Goal: Information Seeking & Learning: Learn about a topic

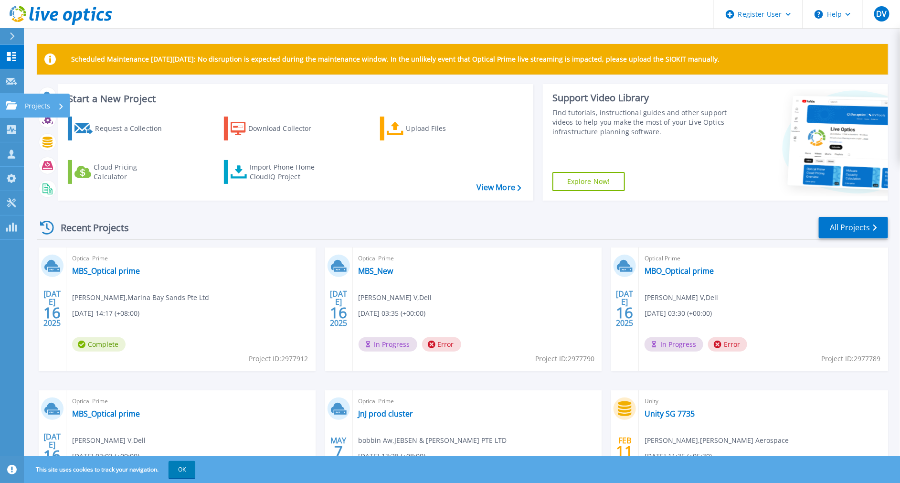
click at [2, 113] on link "Projects Projects" at bounding box center [12, 106] width 24 height 24
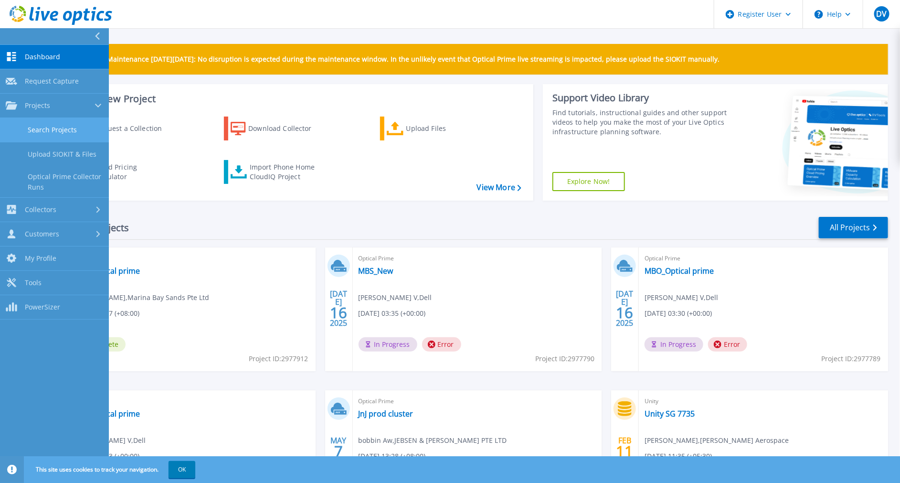
click at [57, 132] on link "Search Projects" at bounding box center [54, 130] width 109 height 24
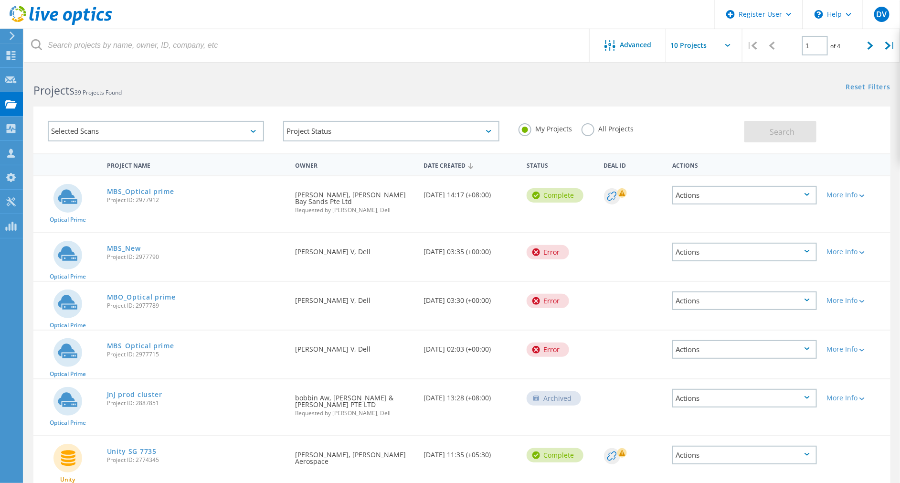
click at [586, 132] on label "All Projects" at bounding box center [607, 127] width 52 height 9
click at [0, 0] on input "All Projects" at bounding box center [0, 0] width 0 height 0
click at [774, 125] on button "Search" at bounding box center [780, 131] width 72 height 21
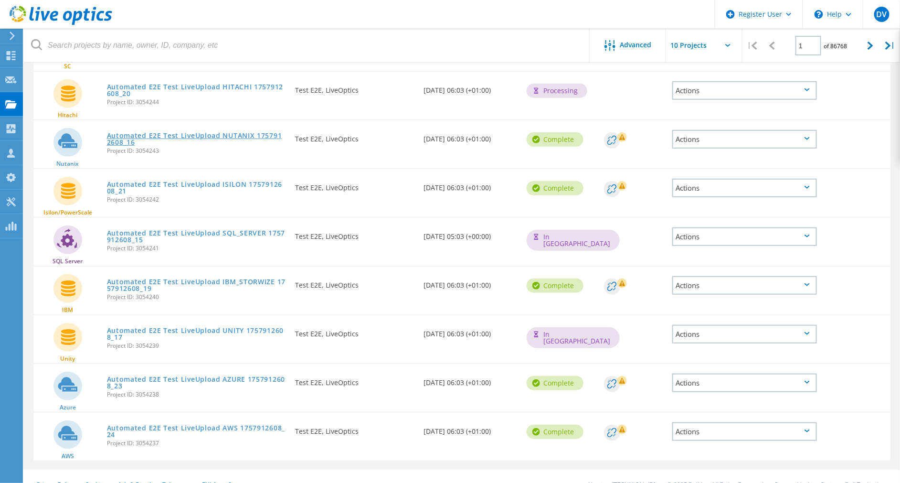
scroll to position [215, 0]
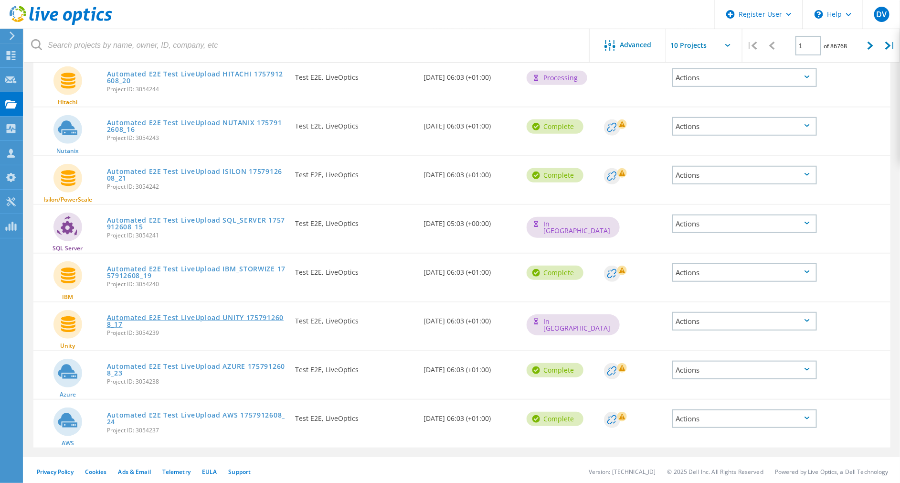
click at [132, 314] on link "Automated E2E Test LiveUpload UNITY 1757912608_17" at bounding box center [196, 320] width 179 height 13
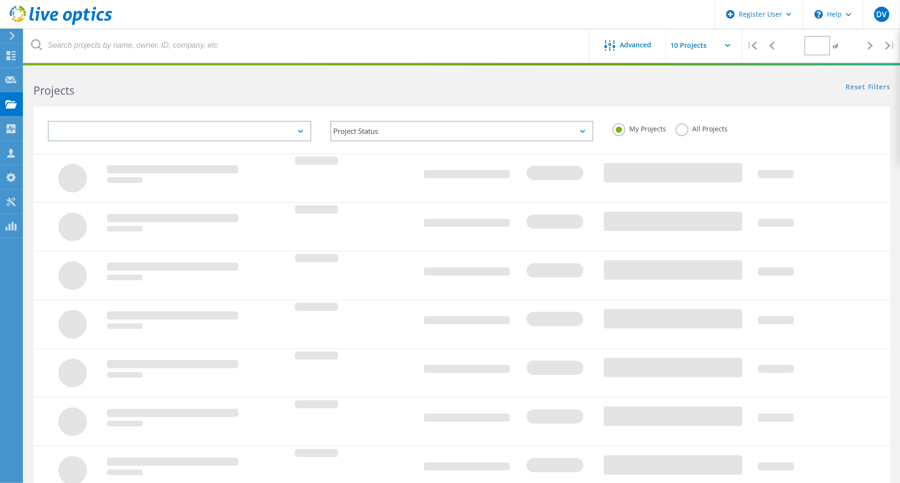
type input "1"
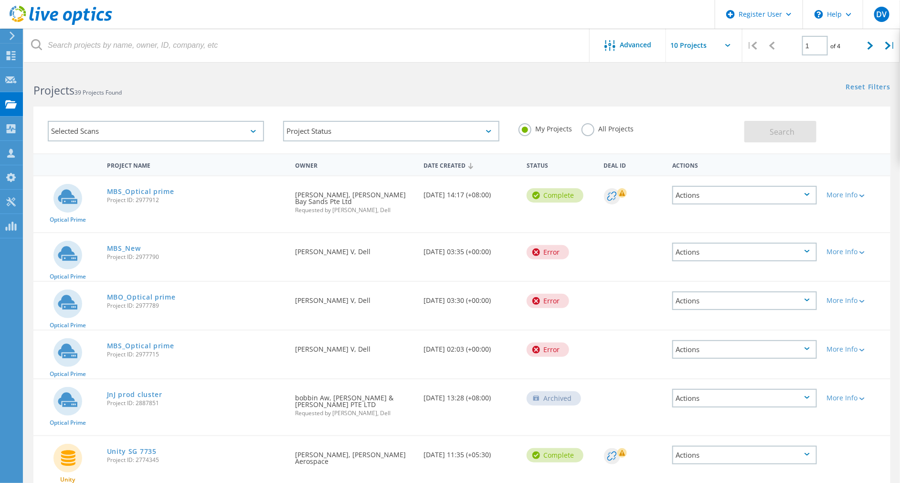
click at [721, 46] on input "text" at bounding box center [713, 45] width 95 height 33
click at [689, 122] on div "Show 40 Projects" at bounding box center [713, 118] width 95 height 16
type input "Show 40 Projects"
click at [588, 132] on label "All Projects" at bounding box center [607, 127] width 52 height 9
click at [0, 0] on input "All Projects" at bounding box center [0, 0] width 0 height 0
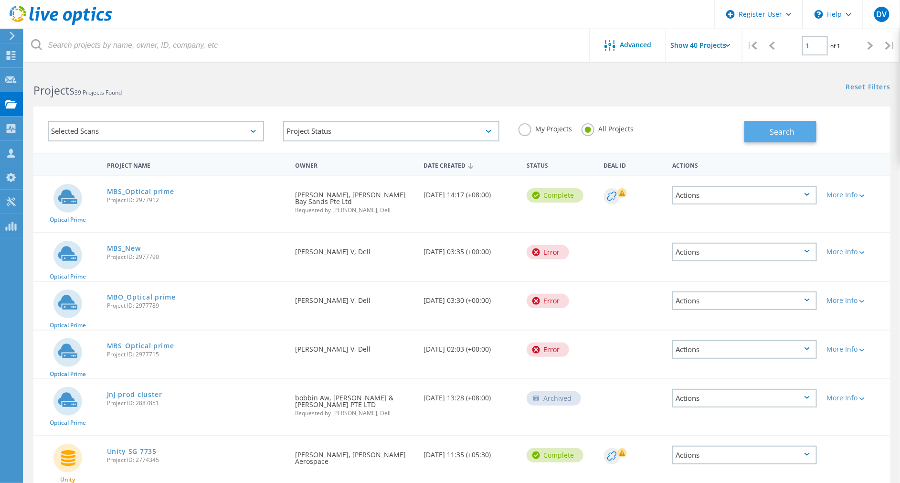
click at [787, 125] on button "Search" at bounding box center [780, 131] width 72 height 21
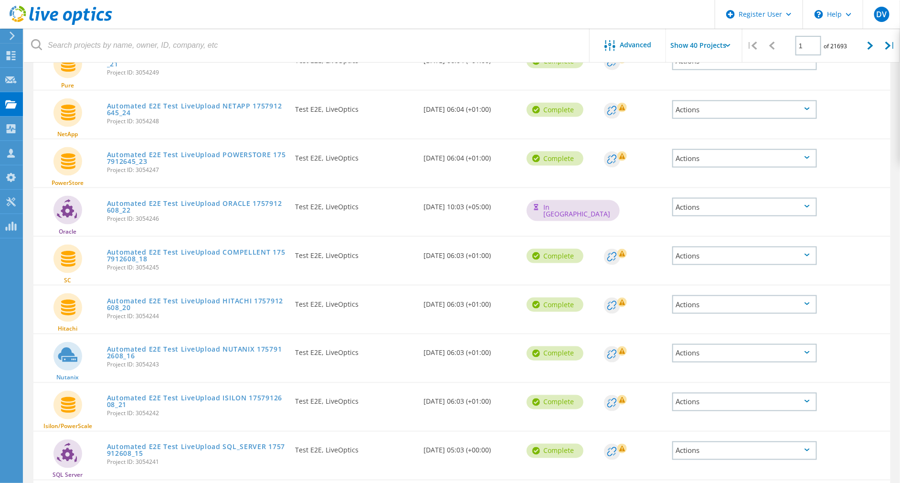
scroll to position [573, 0]
click at [236, 151] on link "Automated E2E Test LiveUpload POWERSTORE 1757912645_23" at bounding box center [196, 157] width 179 height 13
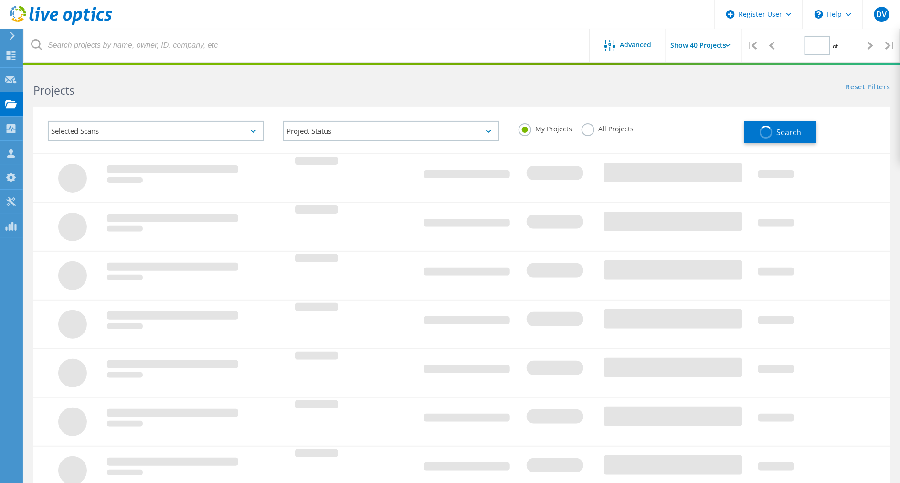
scroll to position [193, 0]
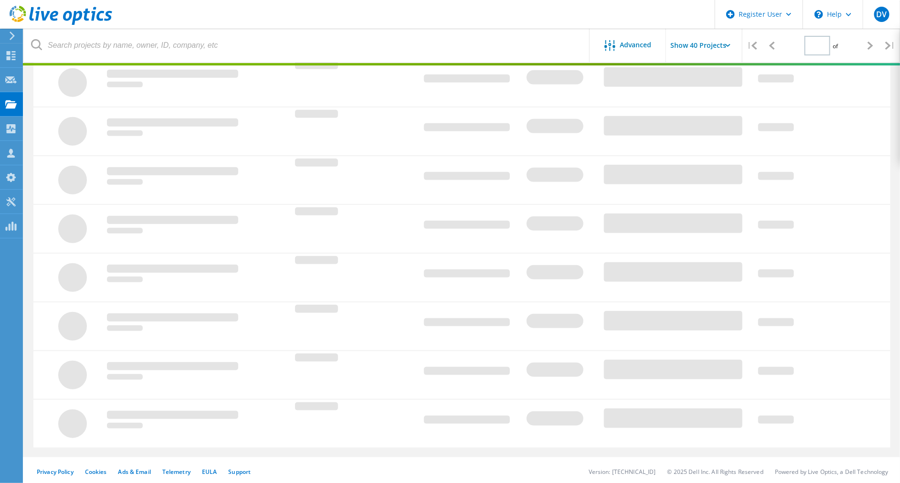
type input "1"
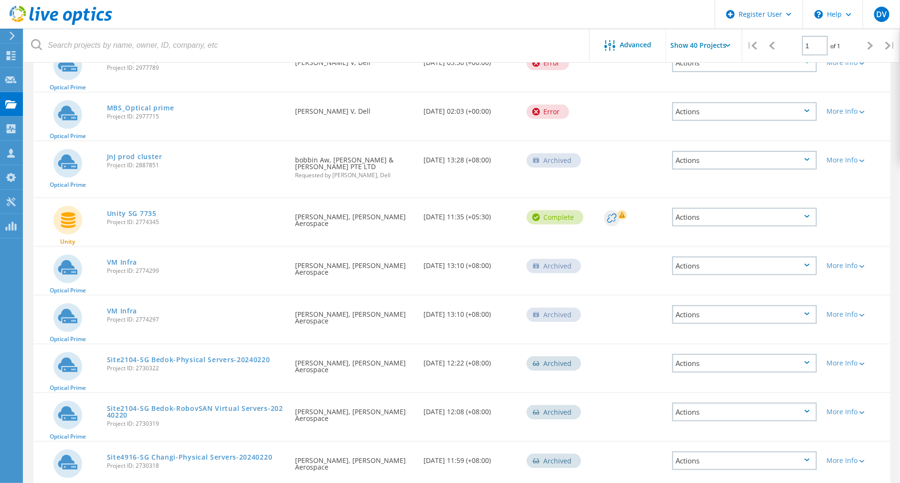
scroll to position [0, 0]
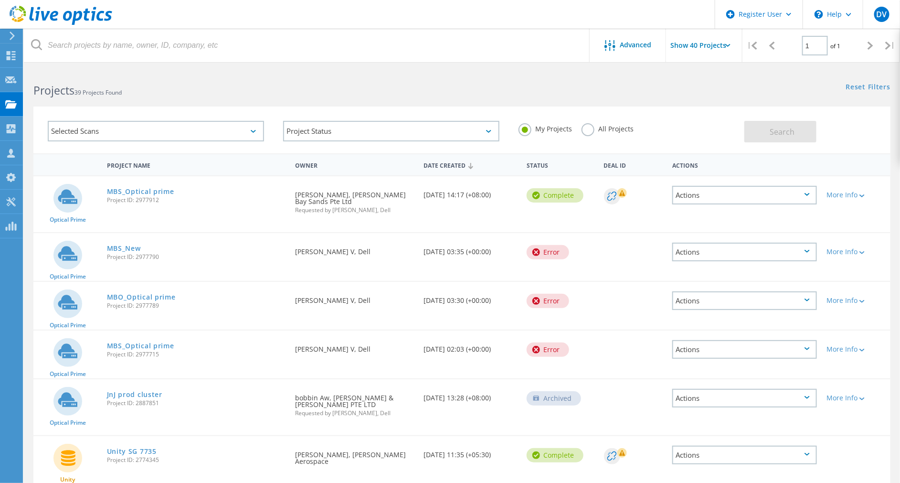
drag, startPoint x: 686, startPoint y: 43, endPoint x: 689, endPoint y: 60, distance: 17.0
click at [686, 46] on input "Show 40 Projects" at bounding box center [713, 45] width 95 height 33
click at [690, 118] on div "Show 40 Projects" at bounding box center [713, 118] width 95 height 16
click at [145, 192] on link "MBS_Optical prime" at bounding box center [140, 191] width 67 height 7
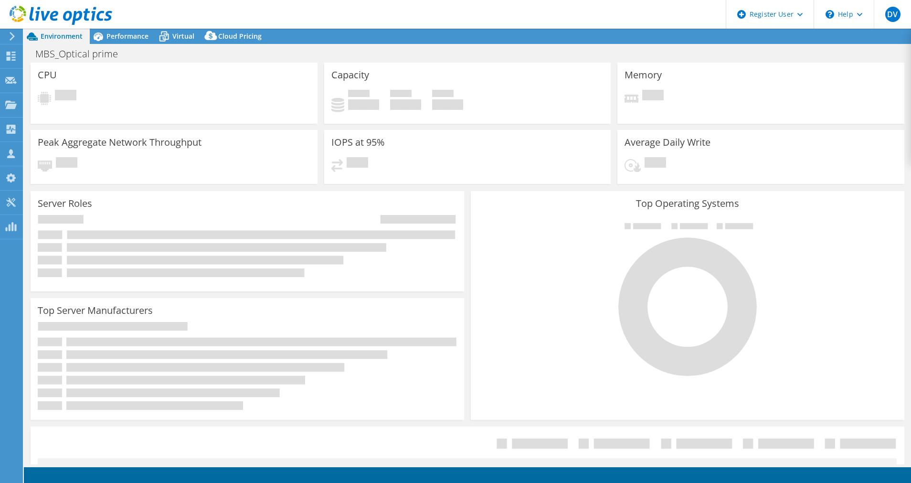
select select "USD"
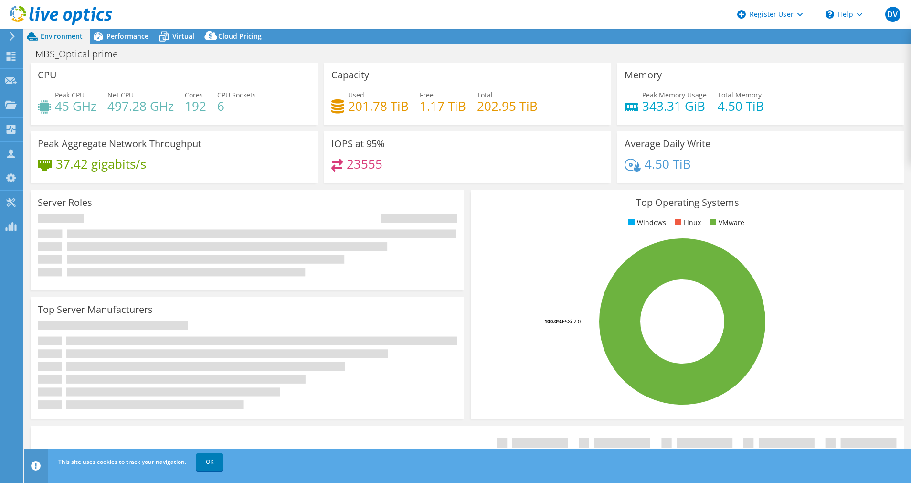
select select "[GEOGRAPHIC_DATA]"
select select "SGD"
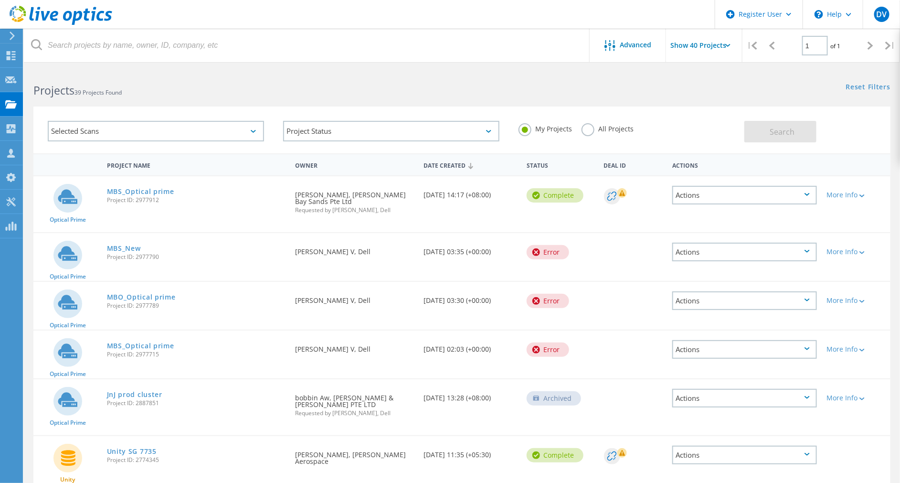
click at [699, 52] on input "Show 40 Projects" at bounding box center [713, 45] width 95 height 33
click at [588, 130] on label "All Projects" at bounding box center [607, 127] width 52 height 9
click at [0, 0] on input "All Projects" at bounding box center [0, 0] width 0 height 0
click at [789, 125] on button "Search" at bounding box center [780, 131] width 72 height 21
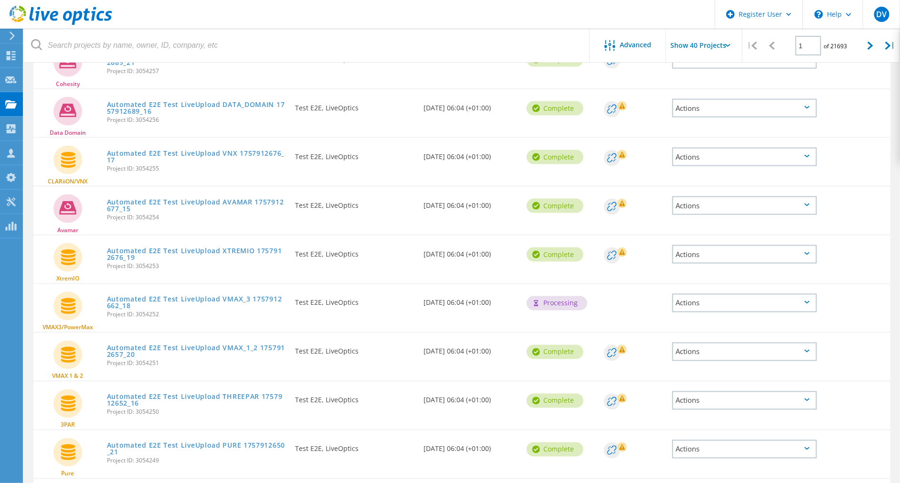
scroll to position [557, 0]
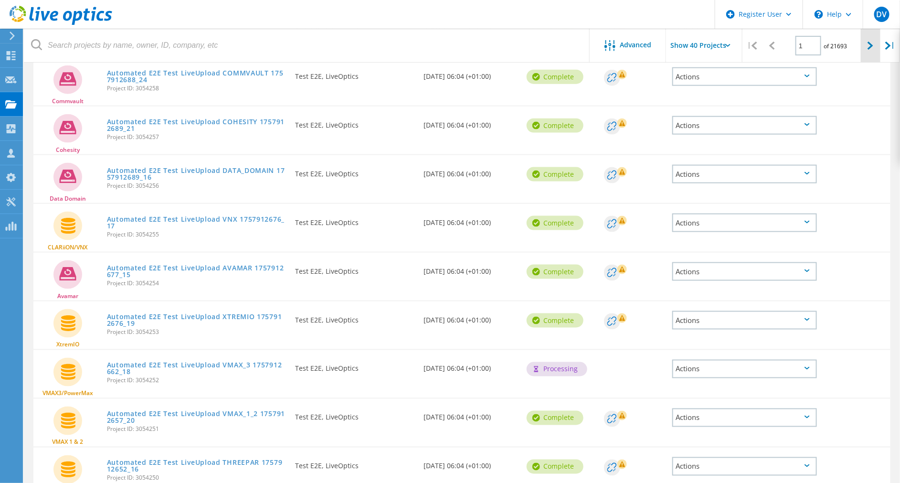
click at [867, 46] on icon at bounding box center [870, 46] width 6 height 8
type input "2"
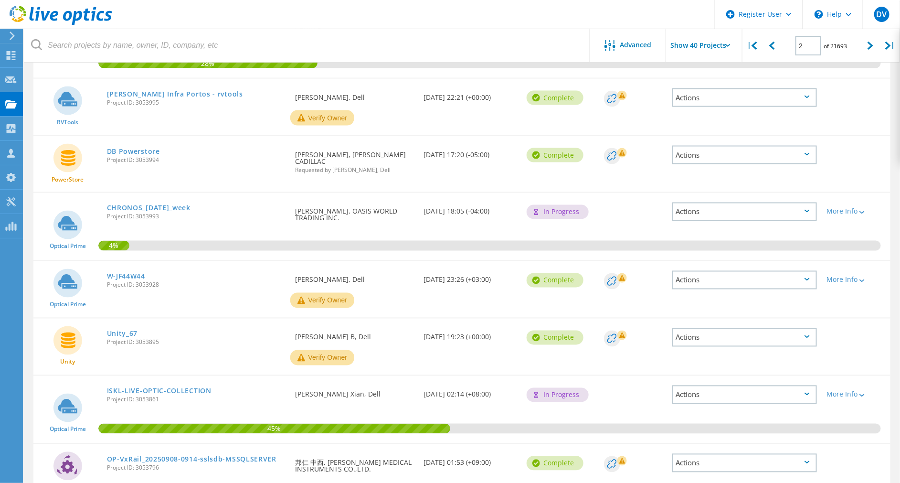
scroll to position [628, 0]
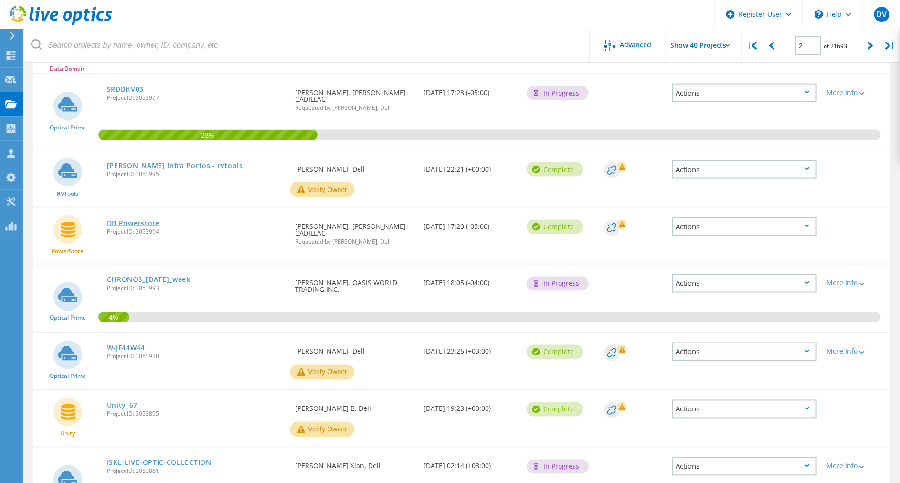
click at [145, 220] on link "DB Powerstore" at bounding box center [133, 223] width 53 height 7
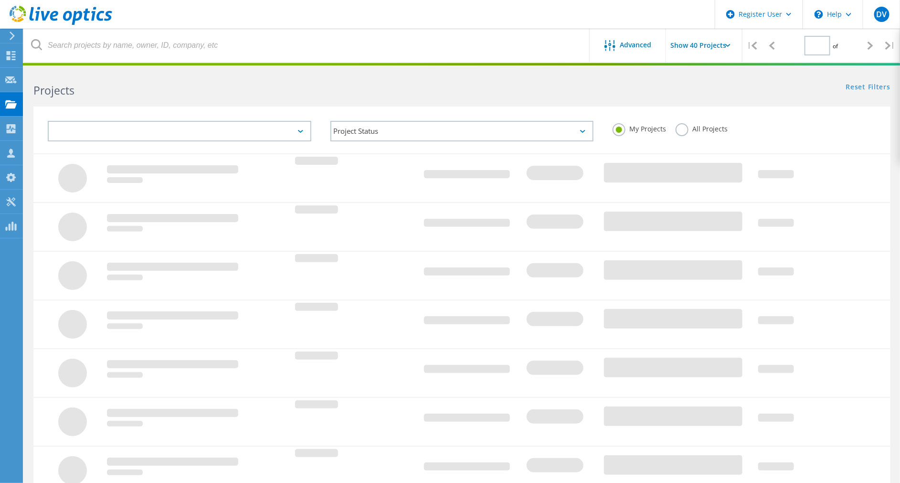
type input "1"
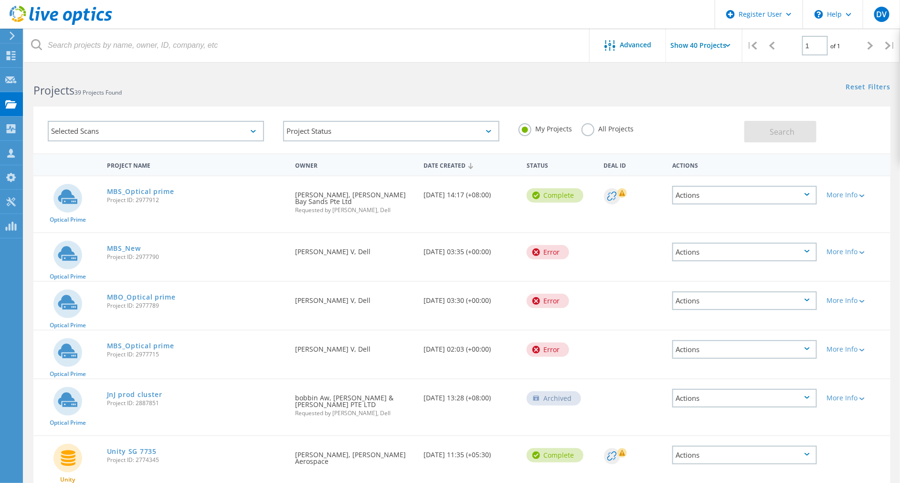
click at [591, 129] on label "All Projects" at bounding box center [607, 127] width 52 height 9
click at [0, 0] on input "All Projects" at bounding box center [0, 0] width 0 height 0
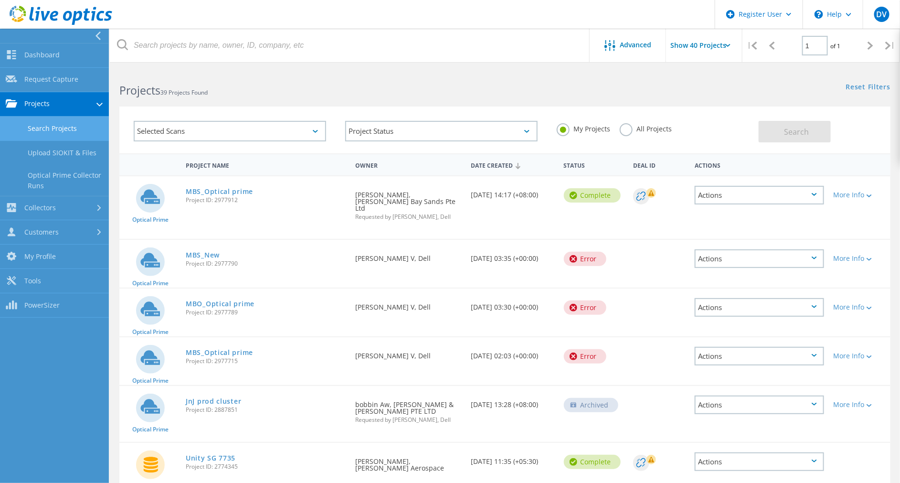
click at [76, 130] on link "Search Projects" at bounding box center [54, 128] width 109 height 24
click at [69, 130] on link "Search Projects" at bounding box center [54, 128] width 109 height 24
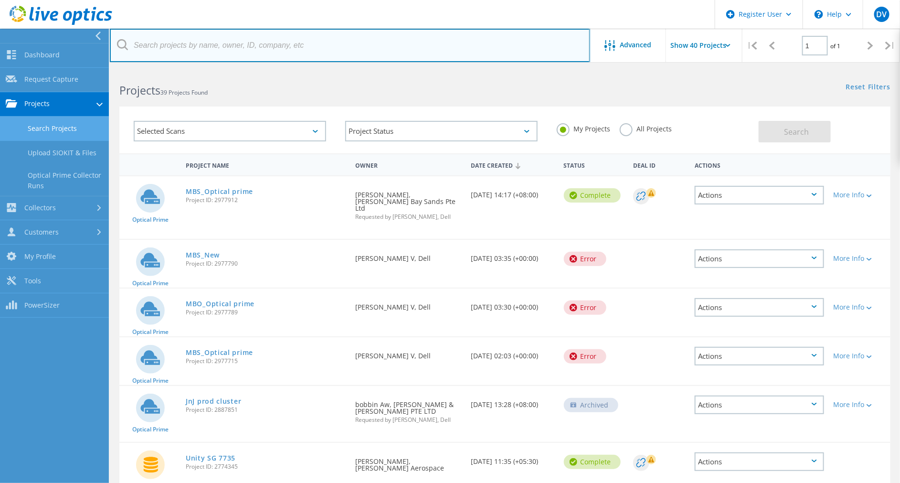
drag, startPoint x: 370, startPoint y: 36, endPoint x: 371, endPoint y: 46, distance: 10.5
click at [370, 36] on input "text" at bounding box center [350, 45] width 480 height 33
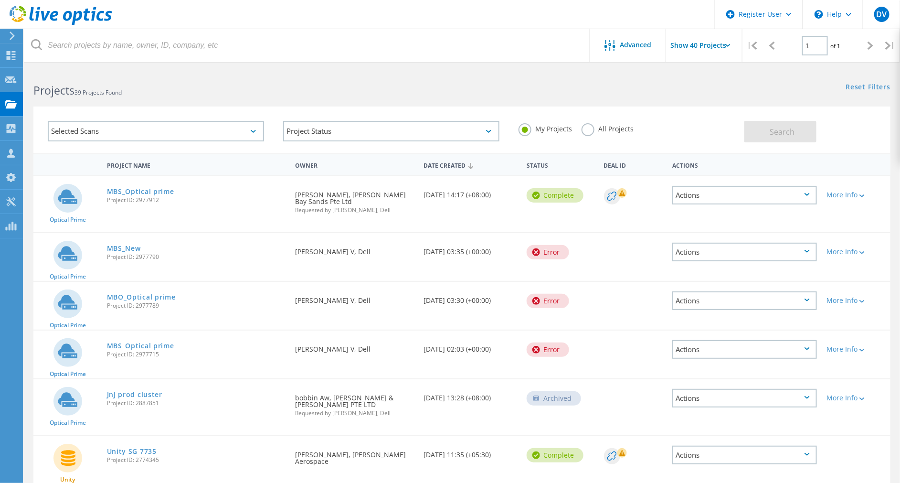
click at [525, 126] on label "My Projects" at bounding box center [544, 127] width 53 height 9
click at [0, 0] on input "My Projects" at bounding box center [0, 0] width 0 height 0
click at [589, 127] on label "All Projects" at bounding box center [607, 127] width 52 height 9
click at [0, 0] on input "All Projects" at bounding box center [0, 0] width 0 height 0
click at [772, 130] on span "Search" at bounding box center [782, 131] width 25 height 11
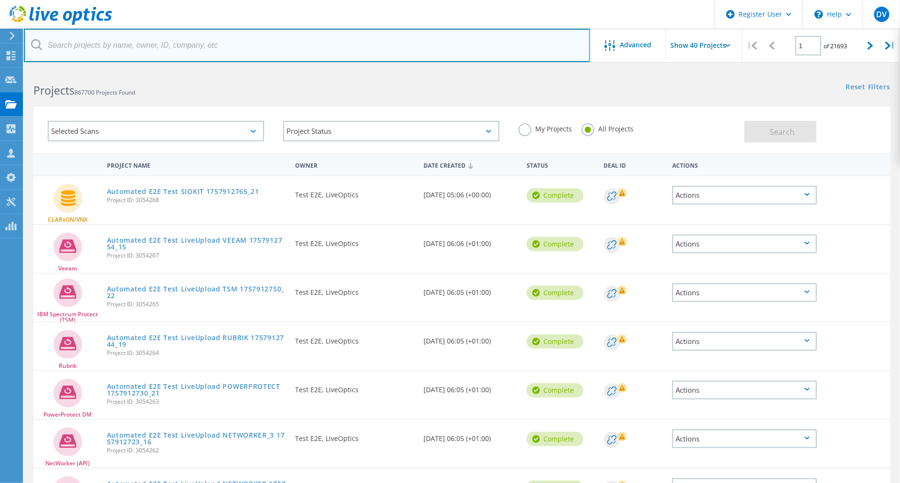
click at [237, 43] on input "text" at bounding box center [307, 45] width 566 height 33
type input "ETPI"
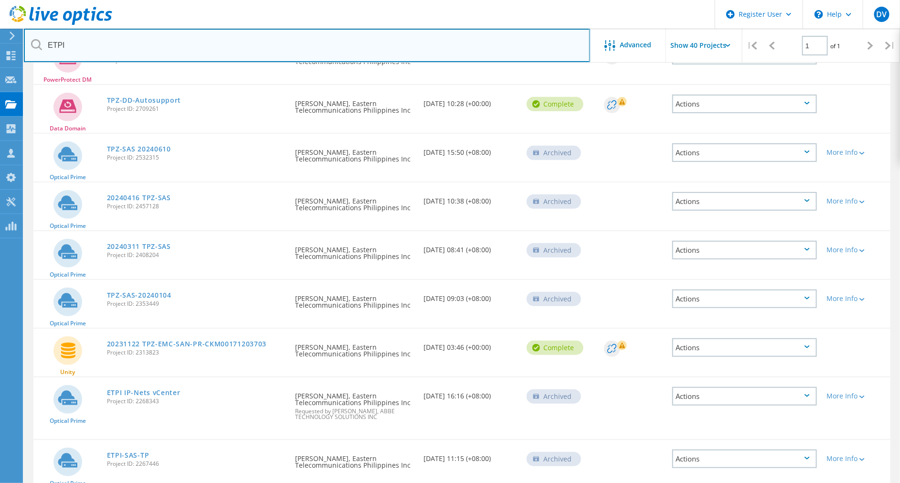
scroll to position [143, 0]
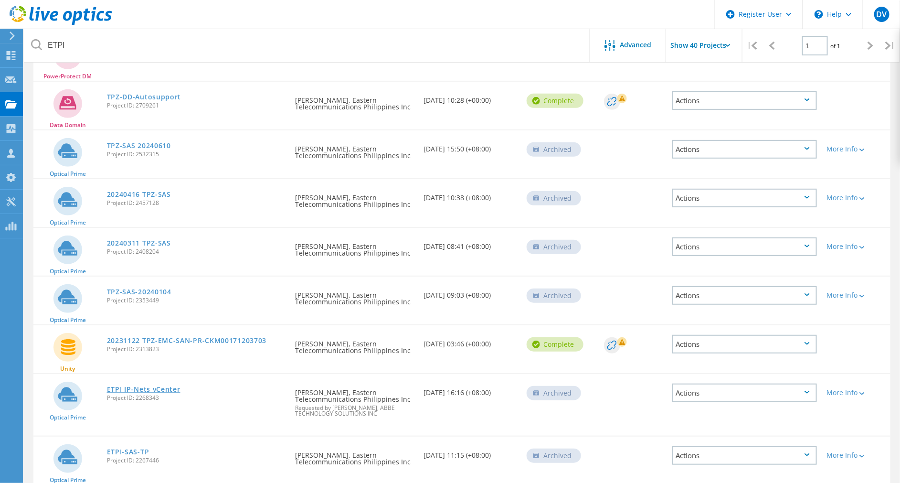
click at [167, 386] on link "ETPI IP-Nets vCenter" at bounding box center [144, 389] width 74 height 7
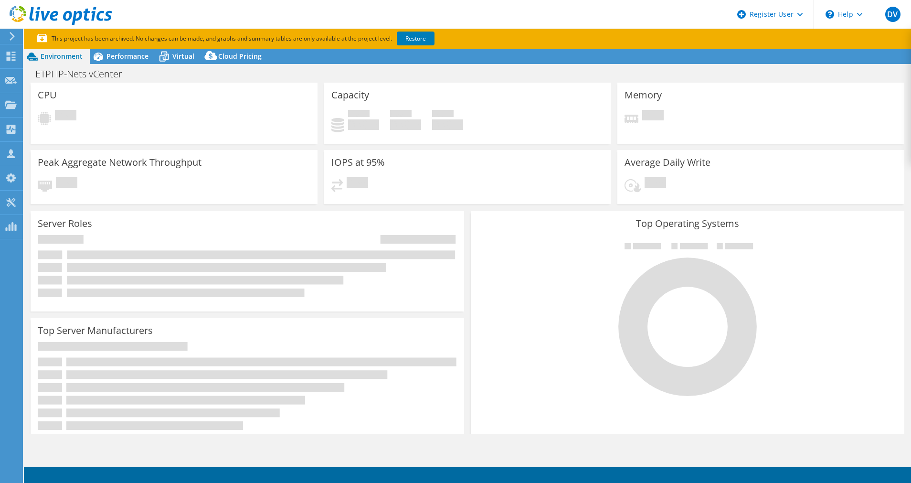
select select "USD"
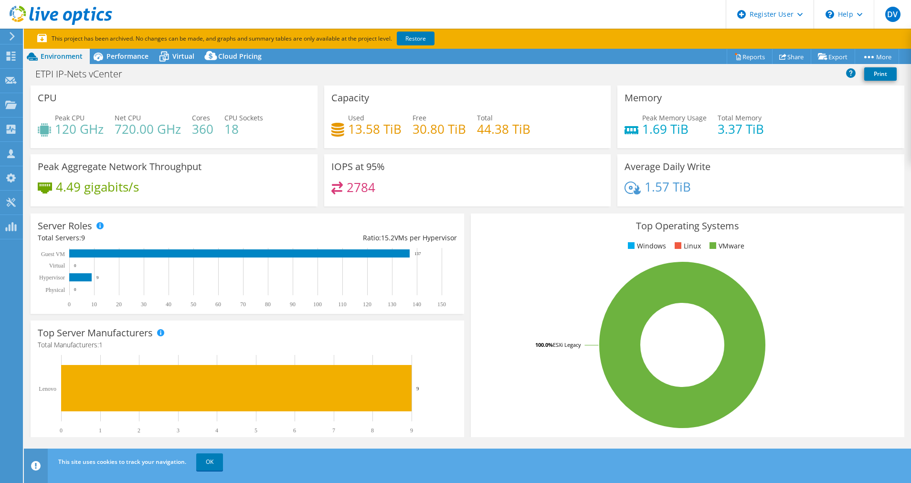
click at [355, 128] on h4 "13.58 TiB" at bounding box center [374, 129] width 53 height 11
drag, startPoint x: 355, startPoint y: 128, endPoint x: 427, endPoint y: 195, distance: 98.0
click at [427, 195] on div "2784" at bounding box center [467, 191] width 273 height 21
click at [420, 132] on h4 "30.80 TiB" at bounding box center [438, 129] width 53 height 11
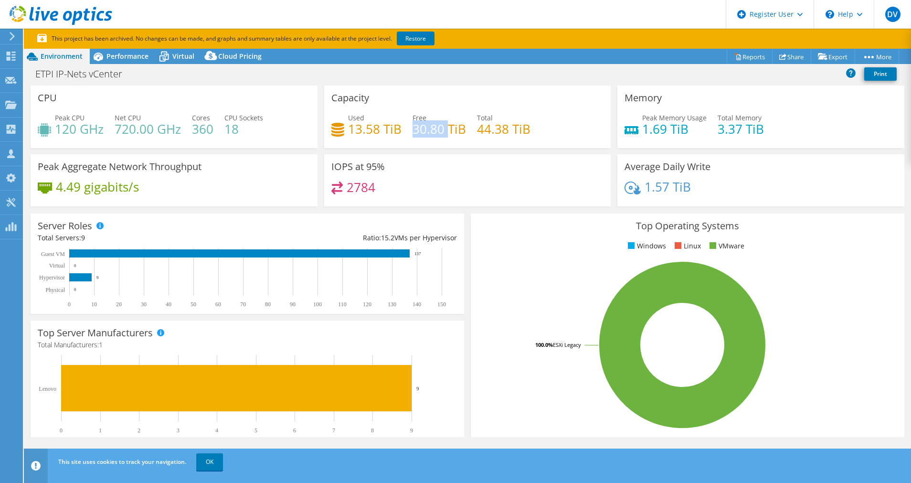
click at [420, 132] on h4 "30.80 TiB" at bounding box center [438, 129] width 53 height 11
drag, startPoint x: 420, startPoint y: 132, endPoint x: 579, endPoint y: 309, distance: 238.3
click at [579, 309] on rect at bounding box center [682, 344] width 409 height 167
drag, startPoint x: 395, startPoint y: 139, endPoint x: 388, endPoint y: 140, distance: 6.8
click at [394, 139] on div "Used 13.58 TiB Free 30.80 TiB Total 44.38 TiB" at bounding box center [467, 128] width 273 height 31
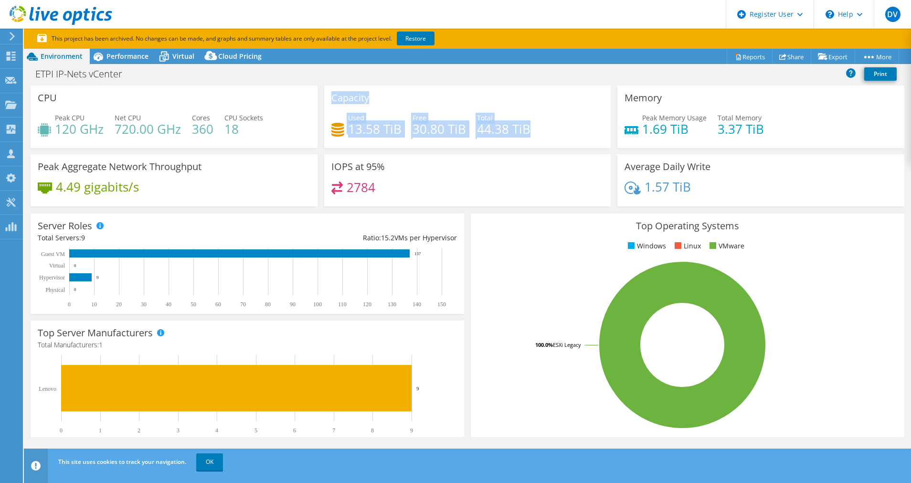
drag, startPoint x: 327, startPoint y: 98, endPoint x: 548, endPoint y: 144, distance: 224.7
click at [548, 144] on div "Capacity Used 13.58 TiB Free 30.80 TiB Total 44.38 TiB" at bounding box center [467, 116] width 287 height 63
copy div "Capacity Used 13.58 TiB Free 30.80 TiB Total 44.38 TiB"
click at [497, 211] on div "Top Operating Systems Windows Linux VMware 100.0% ESXi Legacy" at bounding box center [687, 327] width 440 height 235
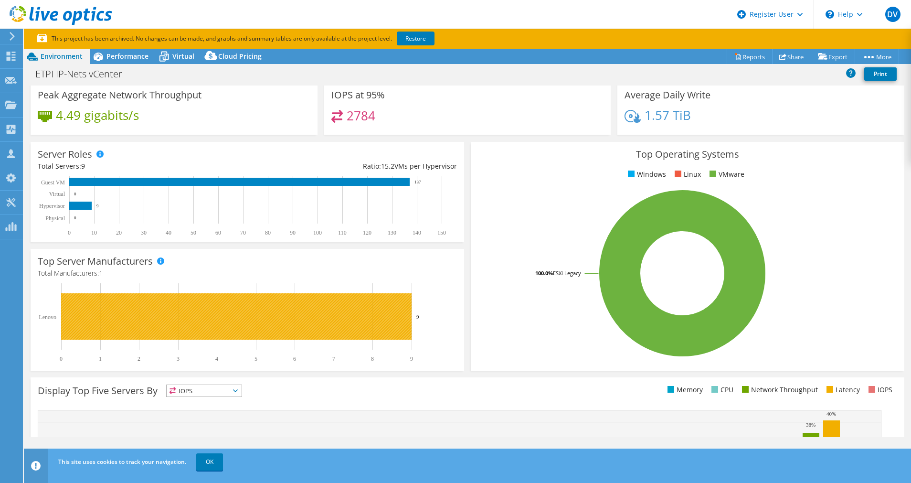
scroll to position [205, 0]
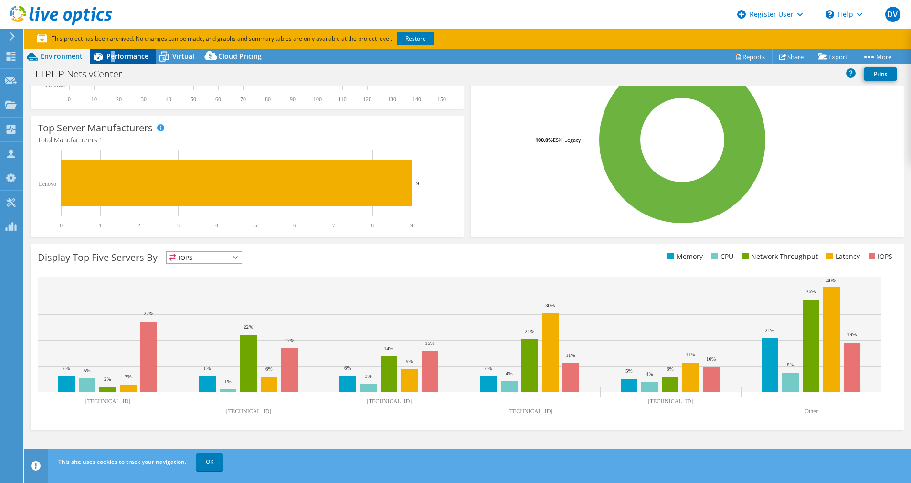
click at [112, 53] on span "Performance" at bounding box center [127, 56] width 42 height 9
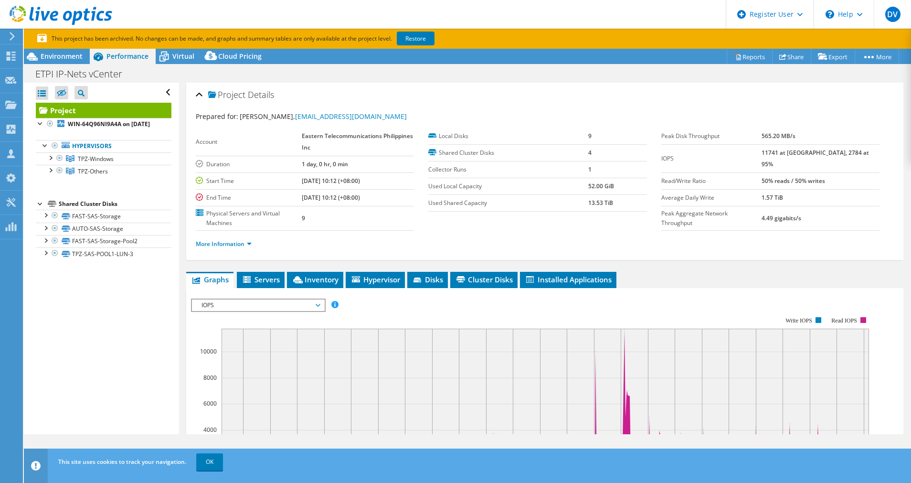
click at [674, 193] on label "Average Daily Write" at bounding box center [711, 198] width 101 height 10
click at [784, 152] on b "11741 at Peak, 2784 at 95%" at bounding box center [814, 158] width 107 height 20
drag, startPoint x: 784, startPoint y: 152, endPoint x: 785, endPoint y: 233, distance: 81.2
click at [785, 233] on div "More Information" at bounding box center [545, 244] width 698 height 27
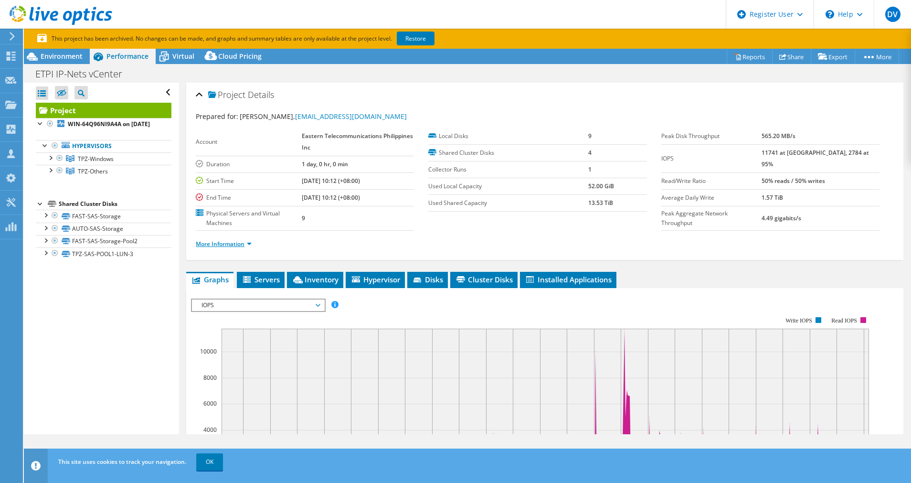
click at [229, 243] on link "More Information" at bounding box center [224, 244] width 56 height 8
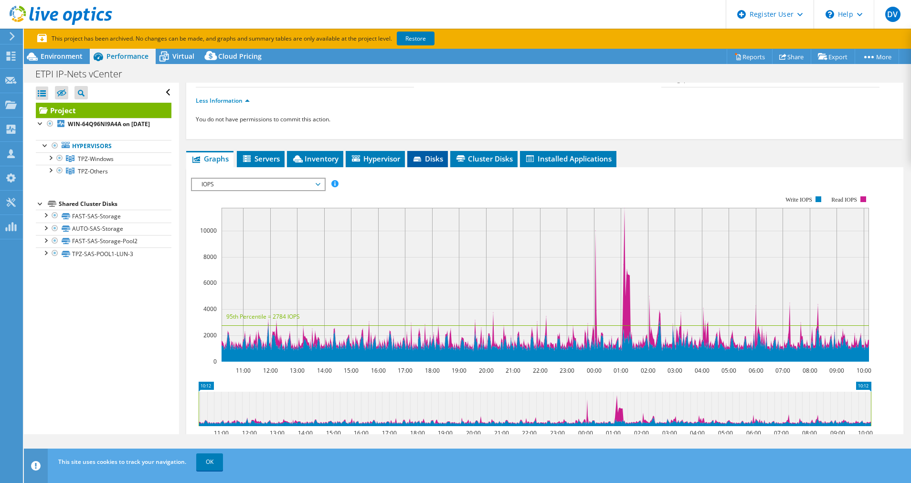
click at [442, 158] on span "Disks" at bounding box center [427, 159] width 31 height 10
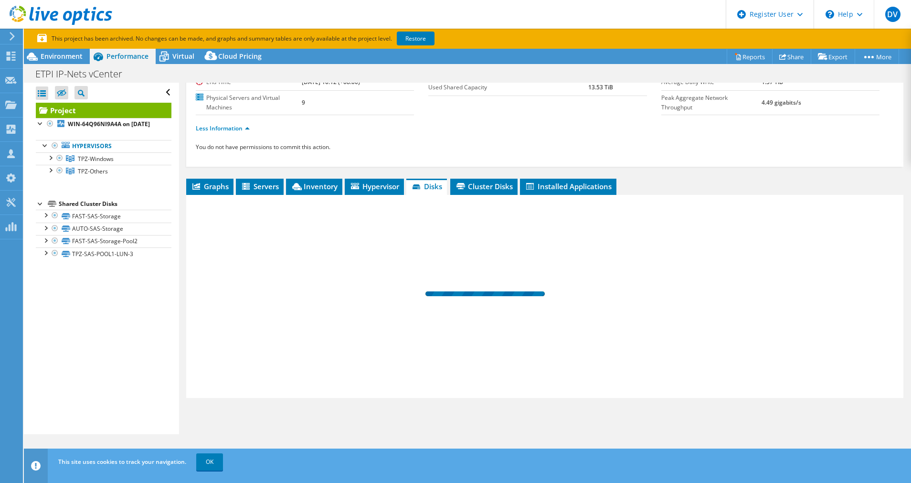
scroll to position [115, 0]
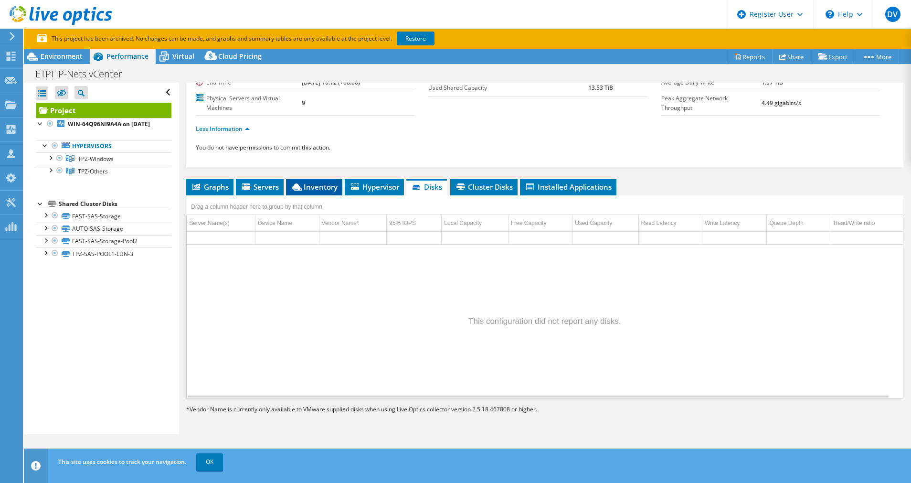
click at [302, 192] on li "Inventory" at bounding box center [314, 187] width 56 height 16
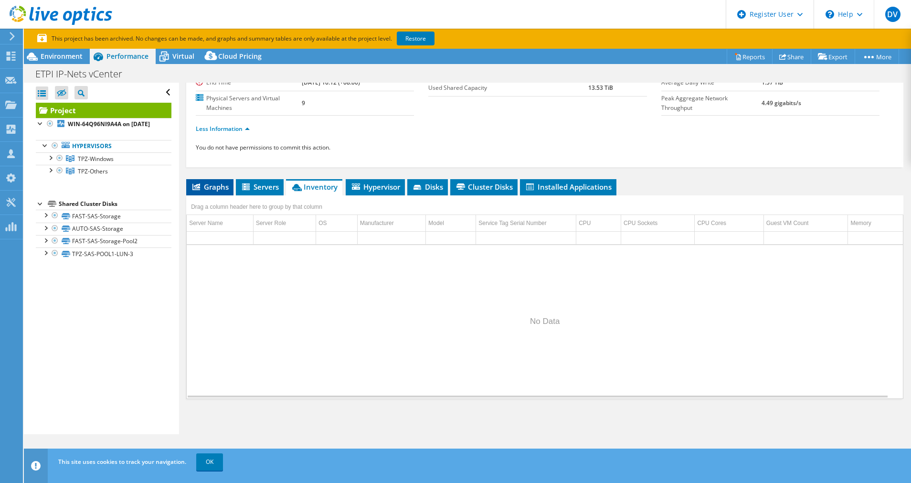
click at [228, 191] on li "Graphs" at bounding box center [209, 187] width 47 height 16
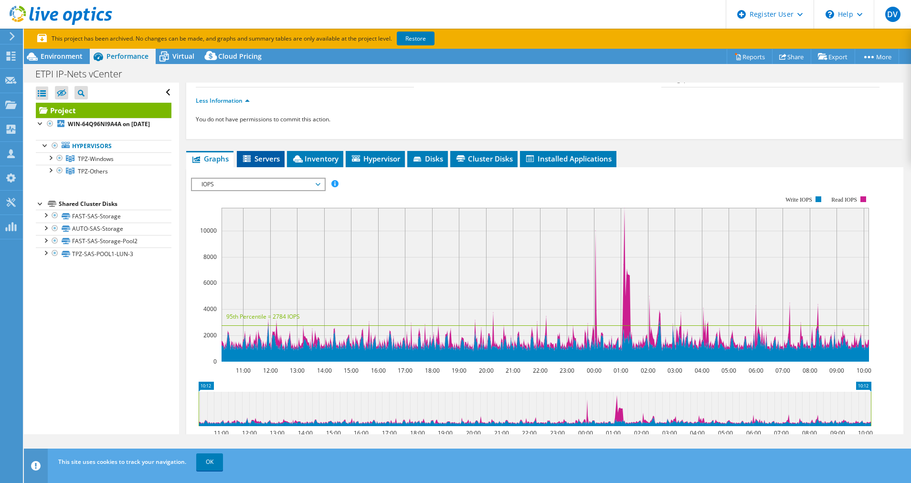
click at [264, 158] on span "Servers" at bounding box center [261, 159] width 38 height 10
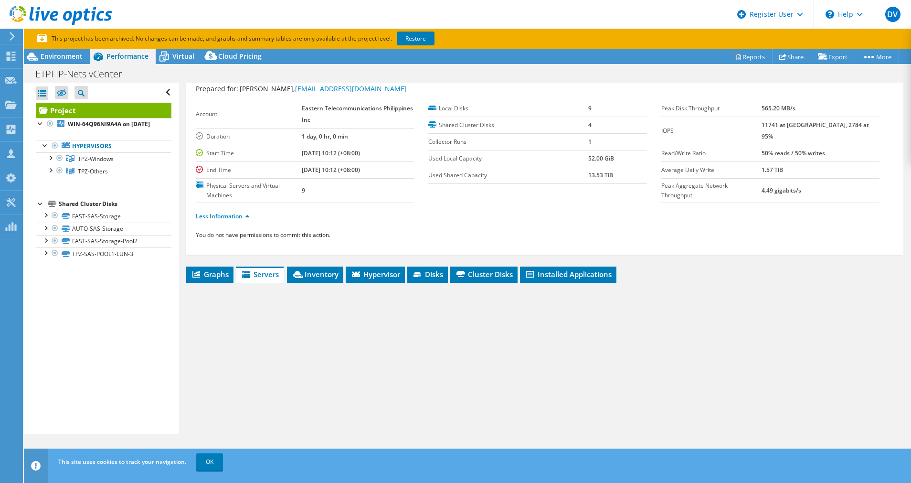
scroll to position [0, 0]
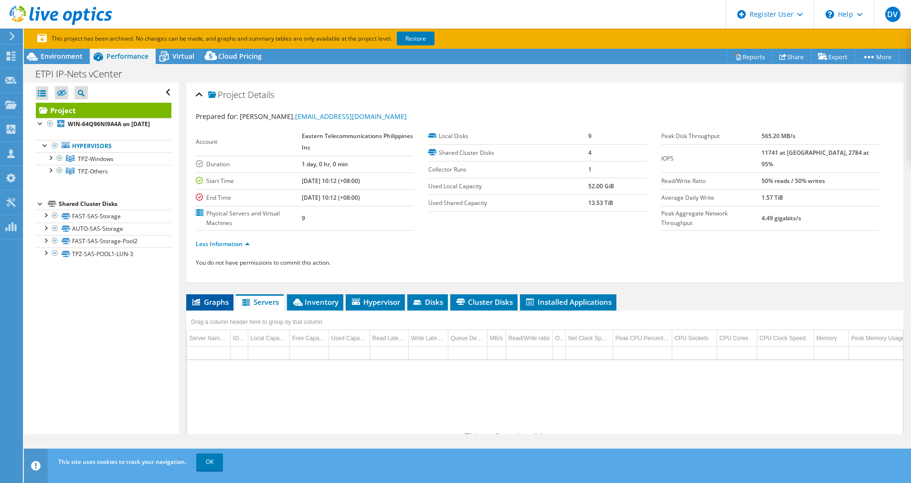
click at [213, 295] on li "Graphs" at bounding box center [209, 302] width 47 height 16
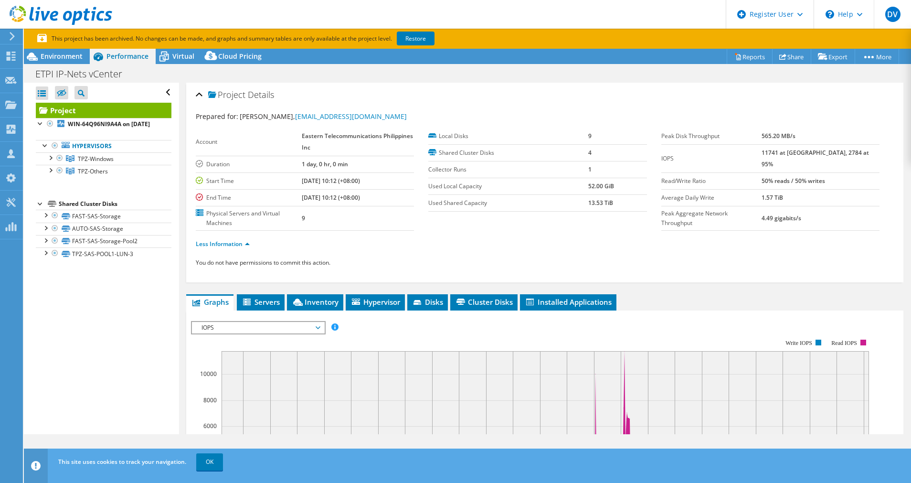
click at [271, 219] on label "Physical Servers and Virtual Machines" at bounding box center [249, 218] width 106 height 19
click at [267, 295] on li "Servers" at bounding box center [261, 302] width 48 height 16
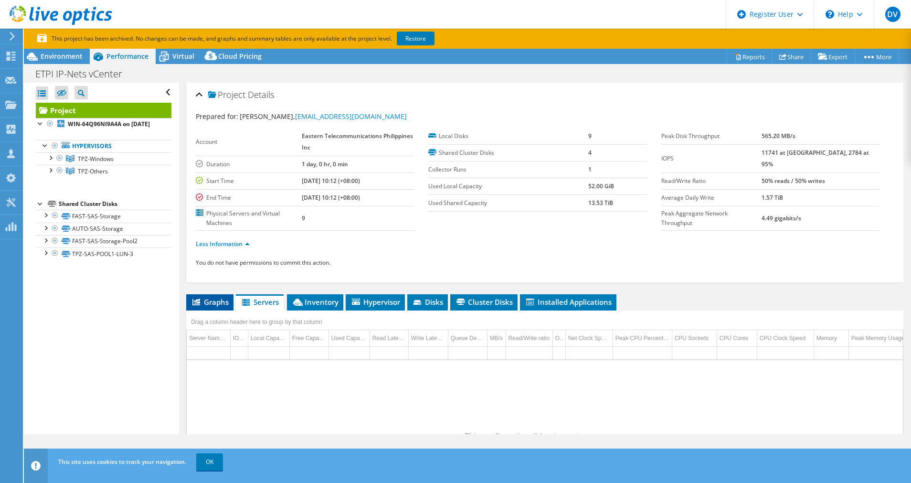
click at [224, 303] on span "Graphs" at bounding box center [210, 302] width 38 height 10
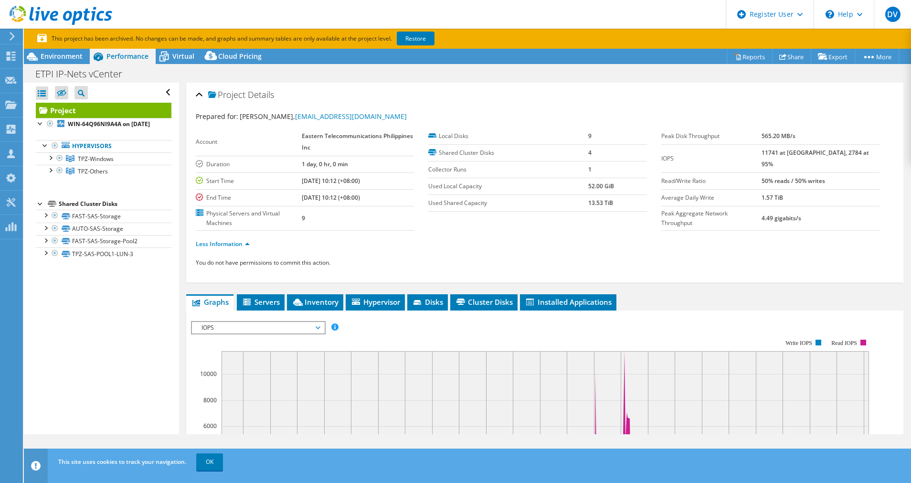
click at [716, 258] on div "You do not have permissions to commit this action." at bounding box center [545, 268] width 698 height 22
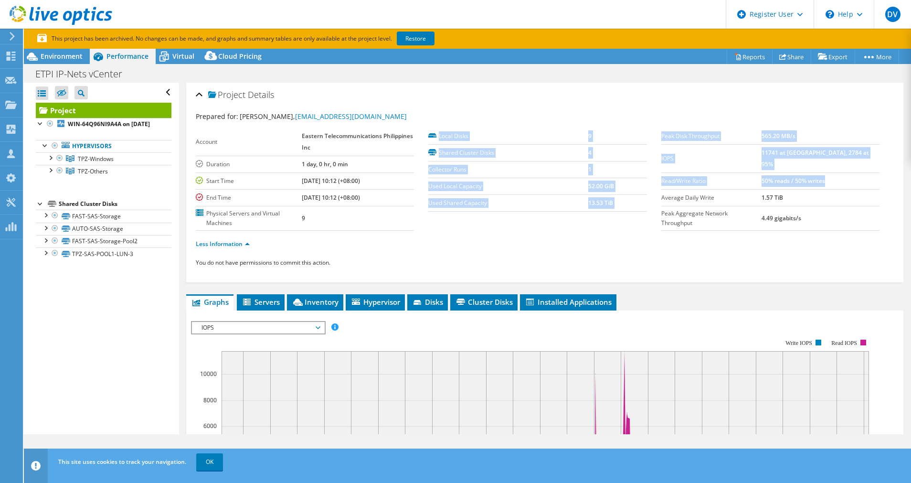
drag, startPoint x: 860, startPoint y: 167, endPoint x: 644, endPoint y: 179, distance: 216.6
click at [644, 179] on section "Prepared for: Geronimo Santos, SantosGH@etpi.com.ph Account Eastern Telecommuni…" at bounding box center [545, 184] width 698 height 146
drag, startPoint x: 644, startPoint y: 179, endPoint x: 730, endPoint y: 170, distance: 86.9
click at [730, 176] on label "Read/Write Ratio" at bounding box center [711, 181] width 101 height 10
copy section "Local Disks 9 Shared Cluster Disks 4 Collector Runs 1 Used Local Capacity 52.00…"
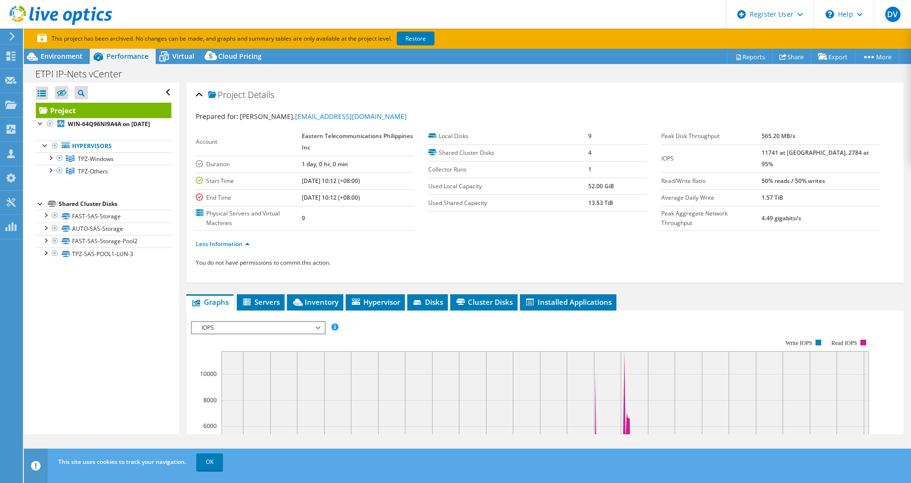
click at [701, 209] on label "Peak Aggregate Network Throughput" at bounding box center [711, 218] width 101 height 19
click at [700, 263] on div "You do not have permissions to commit this action." at bounding box center [545, 268] width 698 height 22
click at [580, 188] on label "Used Local Capacity" at bounding box center [508, 186] width 160 height 10
click at [442, 214] on section "Account Eastern Telecommunications Philippines Inc Duration 1 day, 0 hr, 0 min …" at bounding box center [428, 179] width 465 height 103
click at [425, 242] on ul "Less Information" at bounding box center [545, 242] width 698 height 13
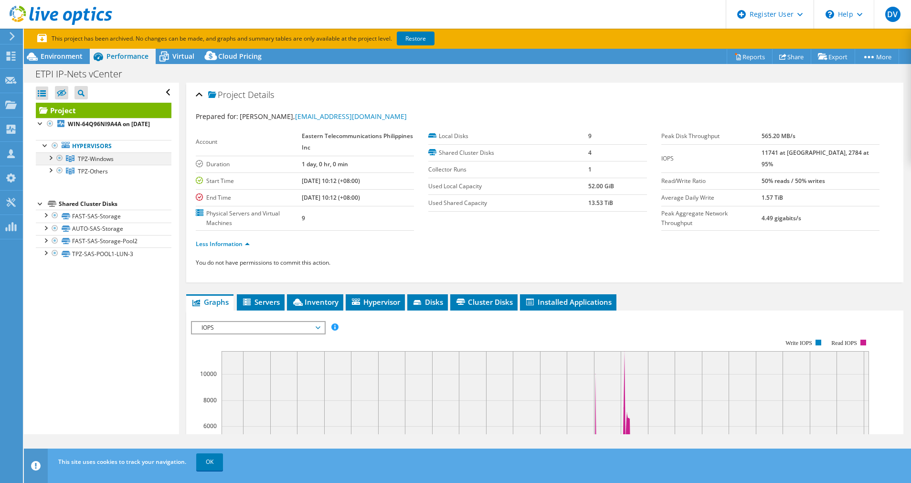
click at [50, 162] on div at bounding box center [50, 157] width 10 height 10
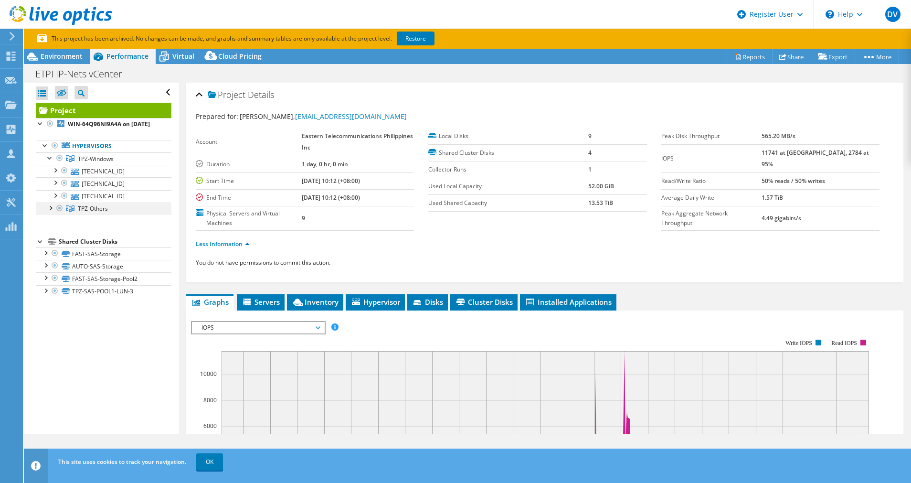
click at [49, 211] on div at bounding box center [50, 207] width 10 height 10
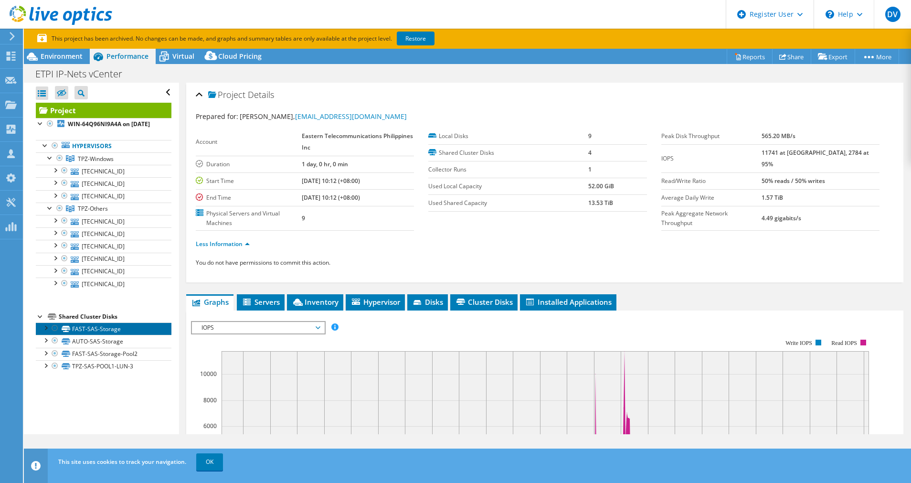
click at [85, 335] on link "FAST-SAS-Storage" at bounding box center [104, 328] width 136 height 12
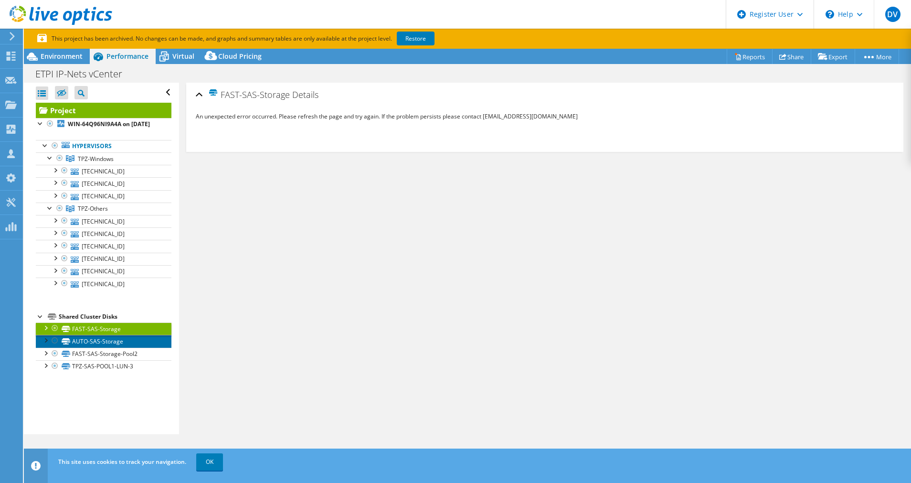
click at [85, 345] on link "AUTO-SAS-Storage" at bounding box center [104, 341] width 136 height 12
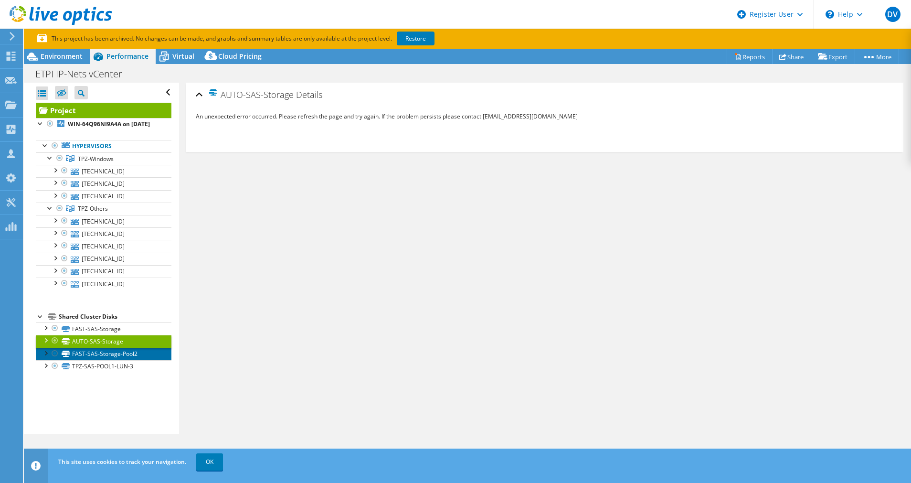
click at [87, 359] on link "FAST-SAS-Storage-Pool2" at bounding box center [104, 354] width 136 height 12
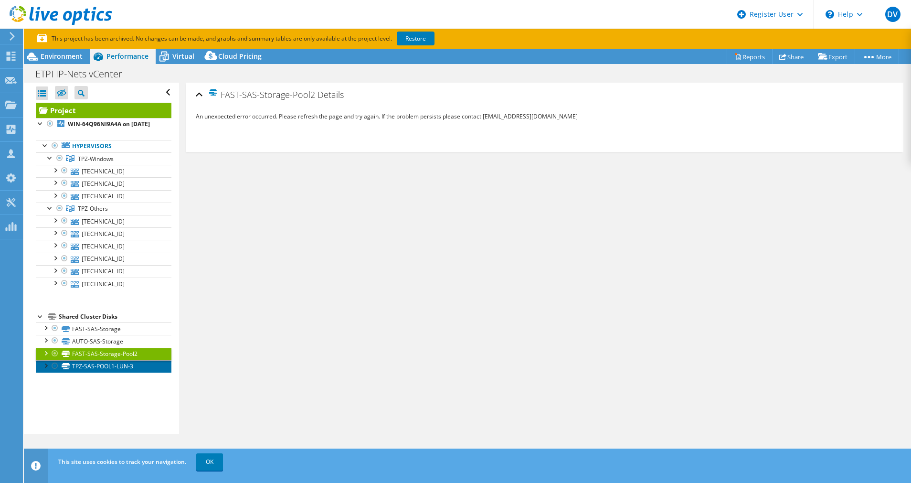
click at [91, 372] on link "TPZ-SAS-POOL1-LUN-3" at bounding box center [104, 366] width 136 height 12
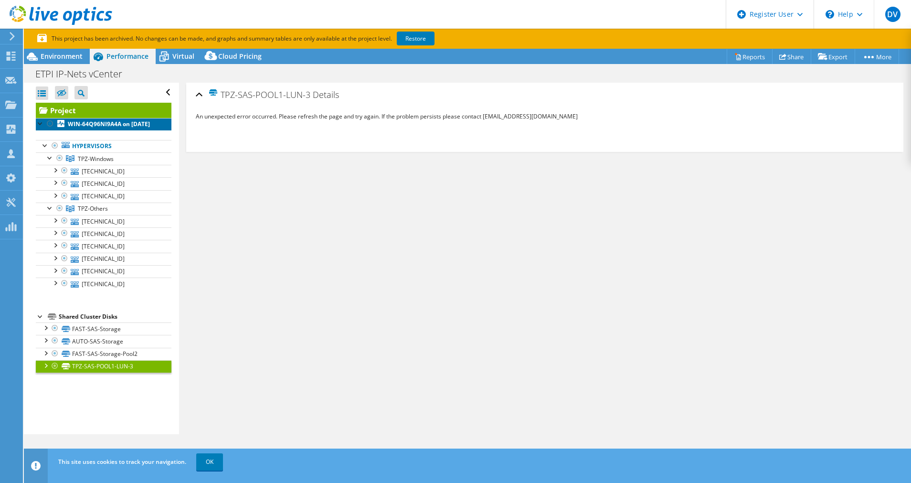
click at [76, 120] on b "WIN-64Q96NI9A4A on 9/11/2023" at bounding box center [109, 124] width 82 height 8
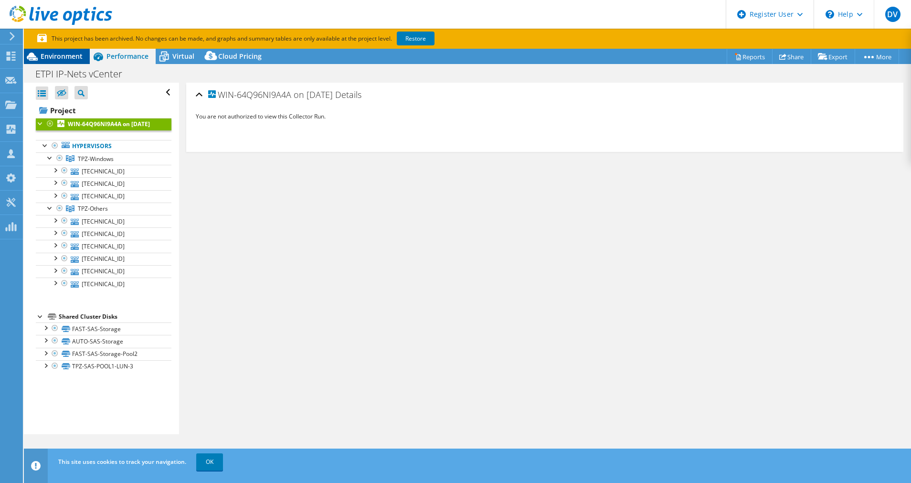
click at [60, 52] on span "Environment" at bounding box center [62, 56] width 42 height 9
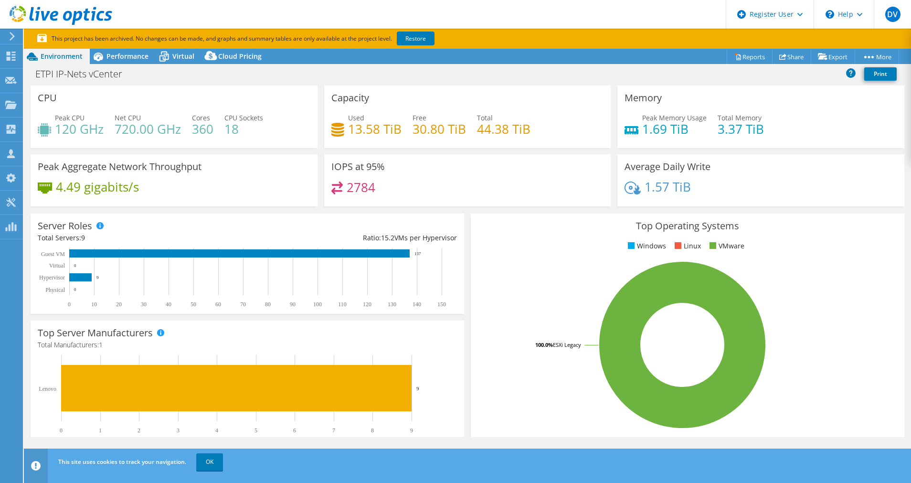
click at [478, 130] on h4 "44.38 TiB" at bounding box center [503, 129] width 53 height 11
click at [348, 126] on h4 "13.58 TiB" at bounding box center [374, 129] width 53 height 11
click at [497, 193] on div "2784" at bounding box center [467, 191] width 273 height 21
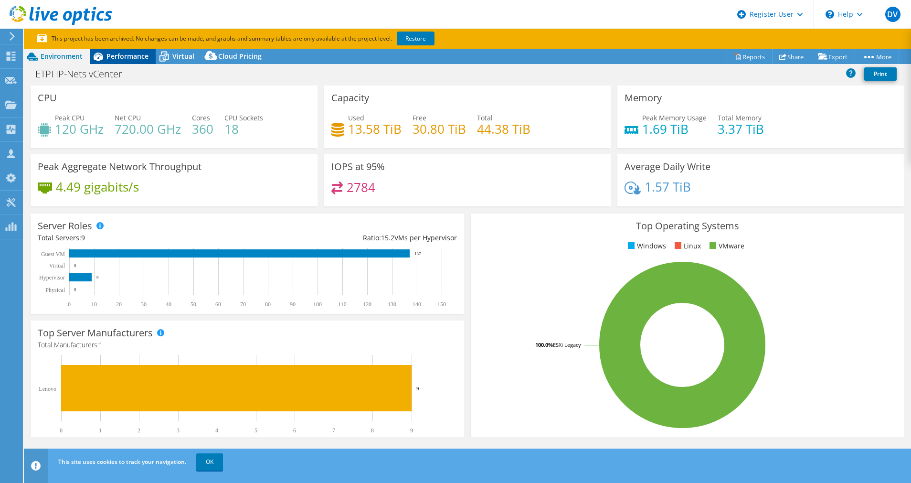
click at [117, 60] on span "Performance" at bounding box center [127, 56] width 42 height 9
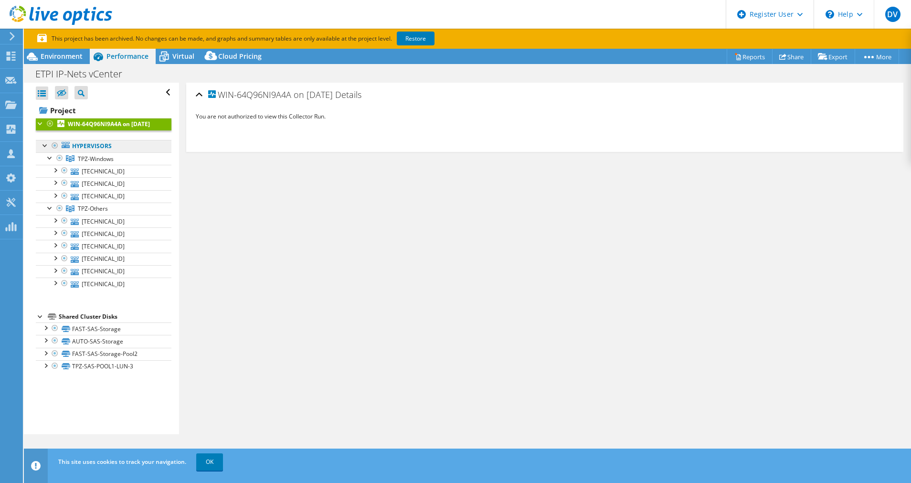
click at [117, 152] on link "Hypervisors" at bounding box center [104, 146] width 136 height 12
click at [41, 91] on div at bounding box center [42, 92] width 12 height 13
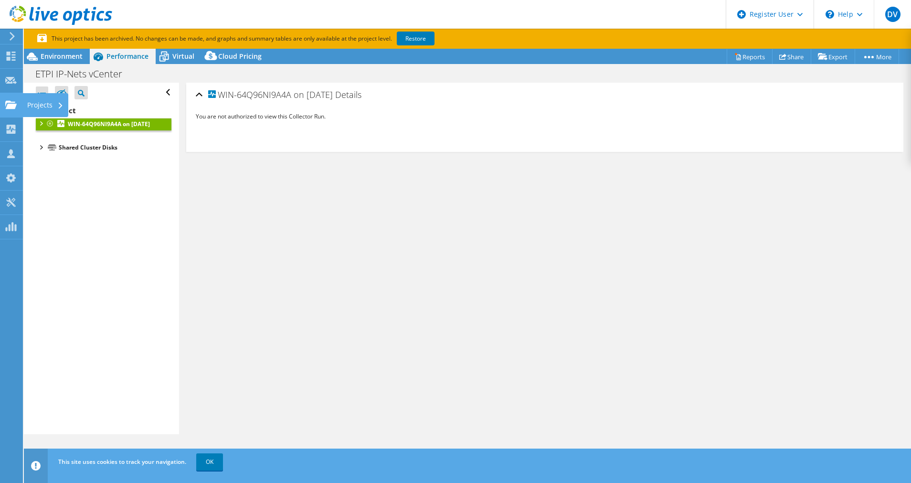
click at [7, 100] on use at bounding box center [10, 104] width 11 height 8
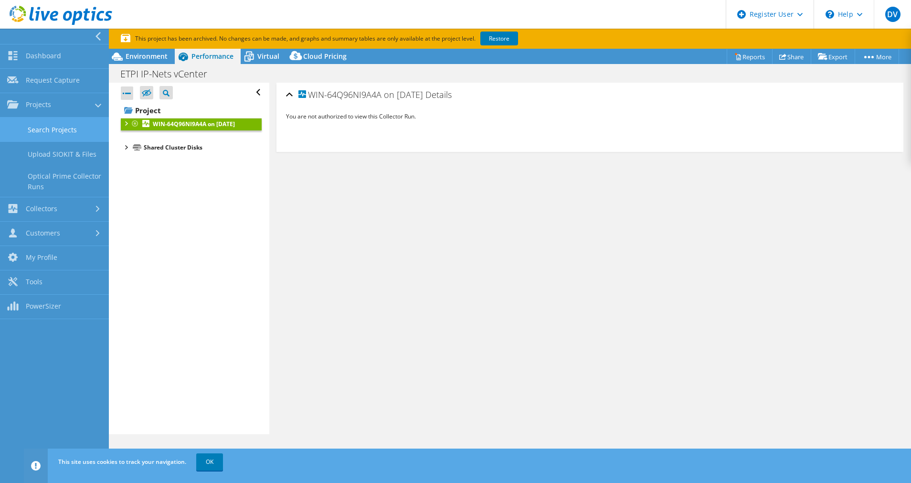
click at [53, 125] on link "Search Projects" at bounding box center [54, 129] width 109 height 24
